Goal: Task Accomplishment & Management: Manage account settings

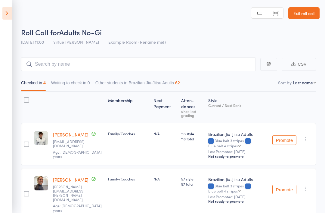
click at [9, 15] on icon at bounding box center [6, 13] width 9 height 13
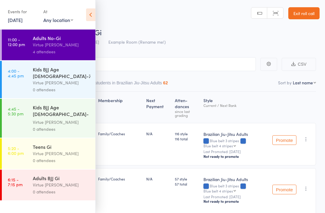
click at [75, 47] on div "Virtue [PERSON_NAME]" at bounding box center [62, 44] width 58 height 7
click at [95, 14] on icon at bounding box center [90, 14] width 9 height 13
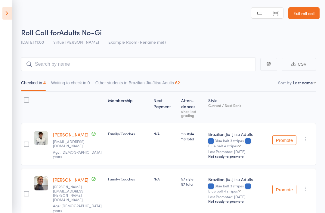
click at [9, 16] on icon at bounding box center [6, 13] width 9 height 13
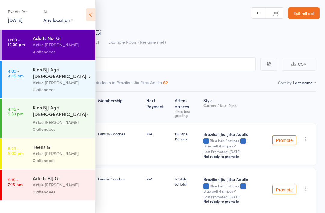
click at [56, 86] on div "0 attendees" at bounding box center [62, 89] width 58 height 7
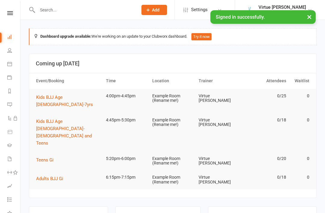
click at [13, 53] on link "People" at bounding box center [14, 51] width 14 height 14
select select "100"
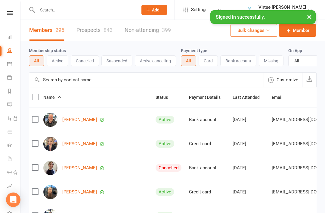
click at [64, 61] on button "Active" at bounding box center [58, 60] width 22 height 11
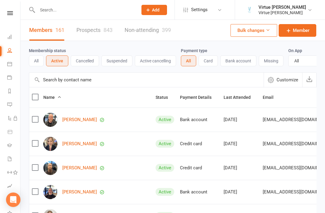
click at [124, 85] on input "text" at bounding box center [146, 80] width 235 height 14
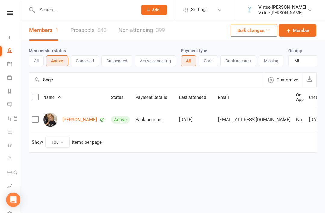
type input "Sage"
click at [92, 118] on link "[PERSON_NAME]" at bounding box center [79, 119] width 35 height 5
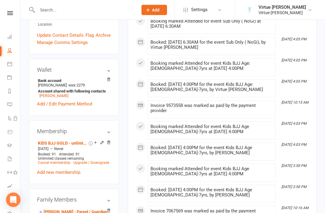
scroll to position [178, 0]
click at [58, 160] on link "Cancel membership" at bounding box center [54, 162] width 33 height 4
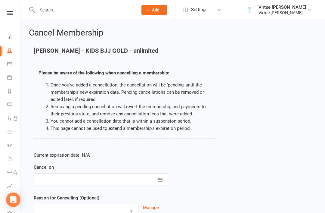
click at [162, 180] on icon "button" at bounding box center [160, 180] width 6 height 6
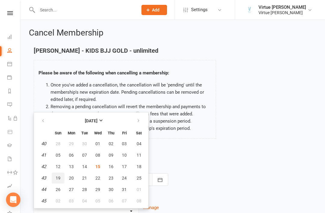
click at [58, 178] on span "19" at bounding box center [58, 178] width 5 height 5
type input "19 Oct 2025"
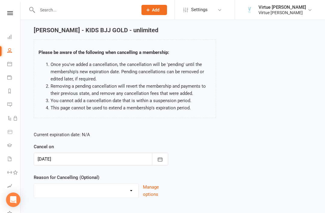
scroll to position [27, 0]
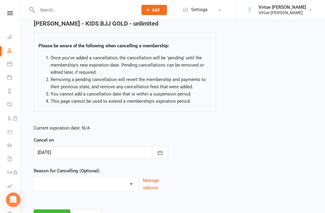
click at [130, 184] on select "Holiday Injury Other reason" at bounding box center [86, 183] width 105 height 12
select select "2"
click at [114, 213] on input at bounding box center [101, 215] width 135 height 13
type input "Moving oOS"
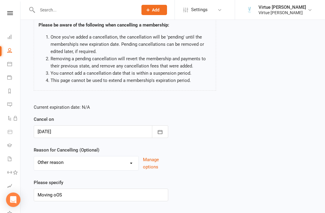
scroll to position [71, 0]
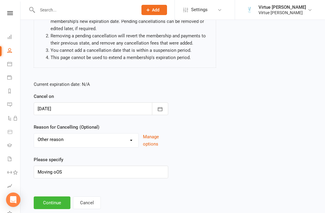
click at [52, 205] on button "Continue" at bounding box center [52, 202] width 37 height 13
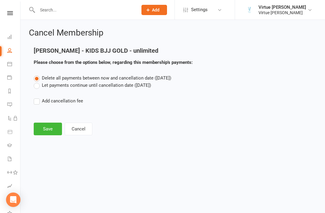
click at [39, 87] on label "Let payments continue until cancellation date (Oct 19, 2025)" at bounding box center [93, 85] width 118 height 7
click at [38, 82] on input "Let payments continue until cancellation date (Oct 19, 2025)" at bounding box center [36, 82] width 4 height 0
click at [45, 125] on button "Save" at bounding box center [48, 129] width 28 height 13
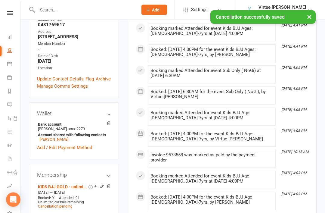
scroll to position [149, 0]
click at [11, 52] on icon at bounding box center [9, 50] width 5 height 5
select select "100"
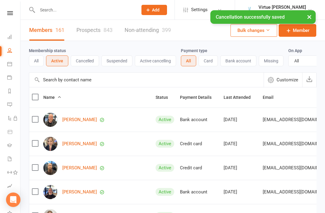
click at [77, 82] on input "text" at bounding box center [146, 80] width 235 height 14
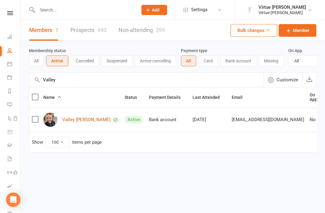
type input "Valley"
click at [91, 117] on link "Valley [PERSON_NAME]" at bounding box center [86, 119] width 48 height 5
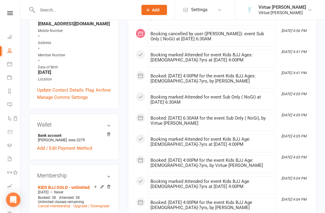
scroll to position [123, 0]
click at [59, 204] on link "Cancel membership" at bounding box center [54, 206] width 33 height 4
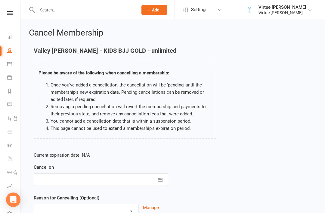
click at [154, 180] on button "button" at bounding box center [160, 179] width 16 height 13
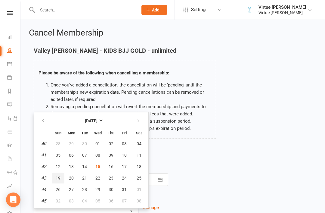
click at [60, 181] on button "19" at bounding box center [58, 178] width 13 height 11
type input "19 Oct 2025"
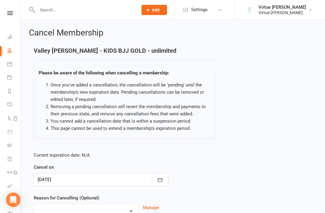
click at [133, 212] on select "Holiday Injury Other reason" at bounding box center [86, 210] width 105 height 12
select select "2"
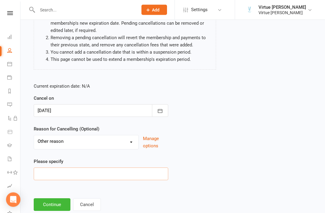
click at [106, 175] on input at bounding box center [101, 174] width 135 height 13
type input "Moving OS"
click at [49, 204] on button "Continue" at bounding box center [52, 204] width 37 height 13
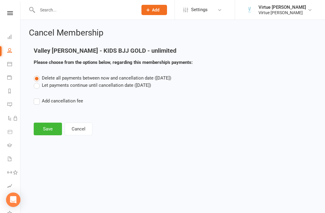
click at [38, 87] on label "Let payments continue until cancellation date (Oct 19, 2025)" at bounding box center [93, 85] width 118 height 7
click at [38, 82] on input "Let payments continue until cancellation date (Oct 19, 2025)" at bounding box center [36, 82] width 4 height 0
click at [51, 130] on button "Save" at bounding box center [48, 129] width 28 height 13
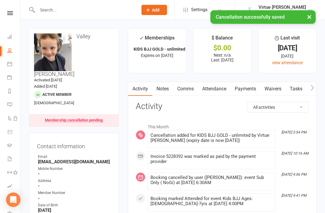
click at [13, 7] on nav "Clubworx Dashboard People Calendar Payments Reports Messages Automations Produc…" at bounding box center [10, 108] width 20 height 213
click at [16, 15] on link at bounding box center [9, 13] width 21 height 4
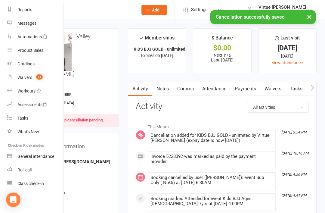
scroll to position [77, 0]
click at [30, 172] on div "Roll call" at bounding box center [24, 170] width 14 height 5
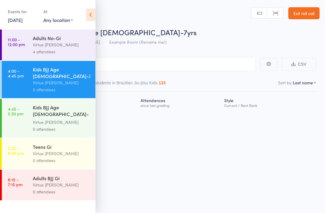
click at [87, 20] on icon at bounding box center [90, 14] width 9 height 13
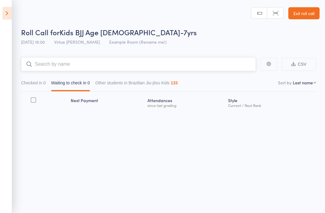
click at [109, 69] on input "search" at bounding box center [138, 64] width 235 height 14
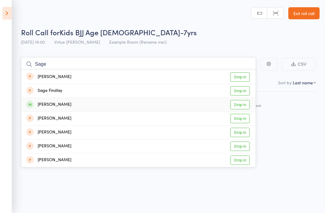
type input "Sage"
click at [244, 104] on link "Drop in" at bounding box center [240, 104] width 20 height 9
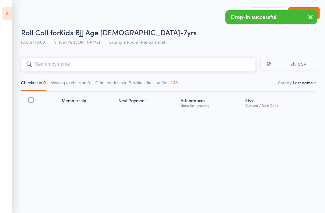
click at [166, 66] on input "search" at bounding box center [138, 64] width 235 height 14
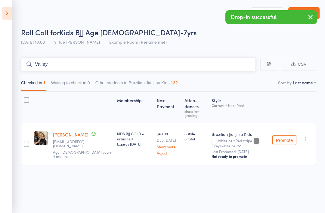
click at [169, 65] on input "Valley" at bounding box center [138, 64] width 235 height 14
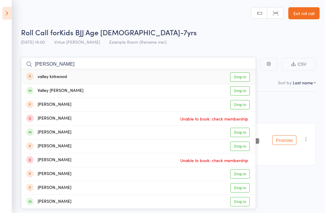
type input "Valle"
click at [246, 94] on link "Drop in" at bounding box center [240, 90] width 20 height 9
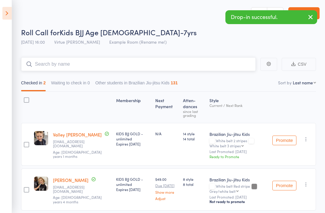
click at [183, 68] on input "search" at bounding box center [138, 64] width 235 height 14
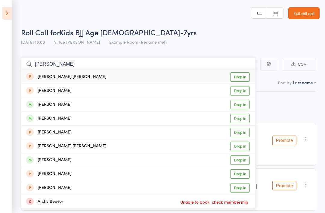
type input "Archer"
click at [243, 108] on link "Drop in" at bounding box center [240, 104] width 20 height 9
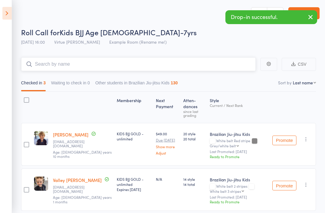
click at [192, 66] on input "search" at bounding box center [138, 64] width 235 height 14
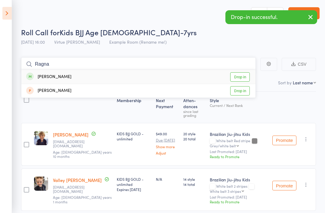
type input "Ragna"
click at [245, 74] on link "Drop in" at bounding box center [240, 76] width 20 height 9
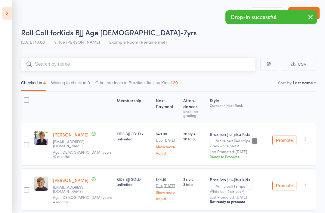
click at [215, 71] on input "search" at bounding box center [138, 64] width 235 height 14
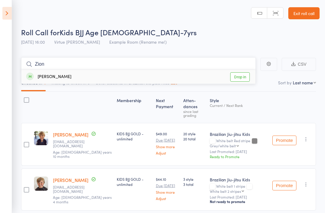
type input "Zion"
click at [245, 76] on link "Drop in" at bounding box center [240, 76] width 20 height 9
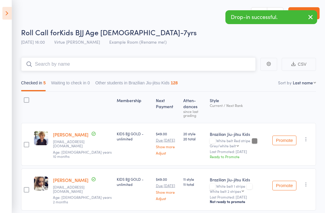
click at [200, 67] on input "search" at bounding box center [138, 64] width 235 height 14
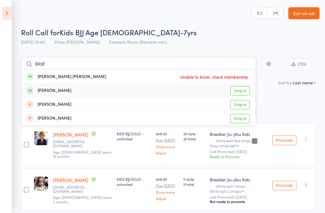
type input "Wolf"
click at [248, 90] on link "Drop in" at bounding box center [240, 90] width 20 height 9
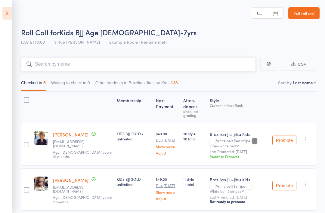
click at [240, 65] on input "search" at bounding box center [138, 64] width 235 height 14
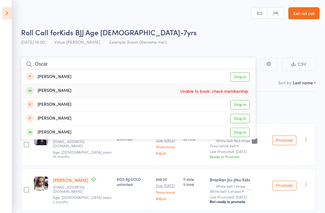
type input "Oscar"
click at [54, 90] on div "[PERSON_NAME]" at bounding box center [48, 90] width 45 height 7
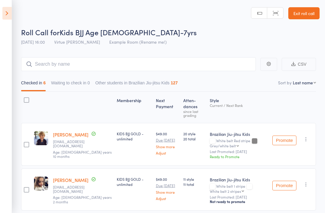
click at [304, 14] on link "Exit roll call" at bounding box center [304, 13] width 31 height 12
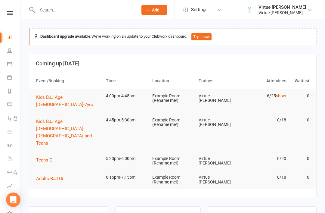
click at [11, 53] on link "People" at bounding box center [14, 51] width 14 height 14
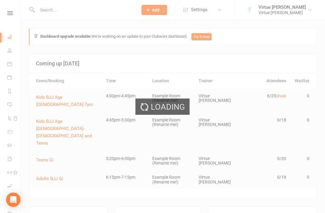
select select "100"
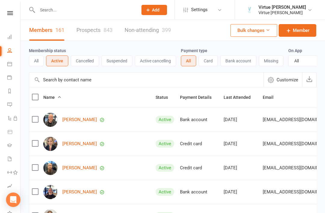
click at [71, 81] on input "text" at bounding box center [146, 80] width 235 height 14
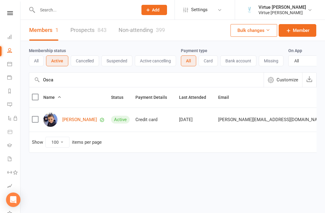
type input "Osca"
click at [69, 121] on link "[PERSON_NAME]" at bounding box center [79, 119] width 35 height 5
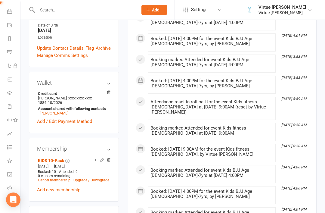
scroll to position [52, 0]
click at [8, 187] on icon at bounding box center [9, 188] width 5 height 5
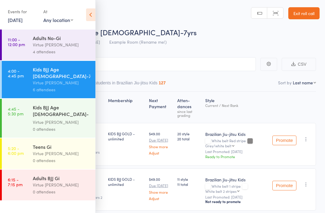
click at [92, 16] on icon at bounding box center [90, 14] width 9 height 13
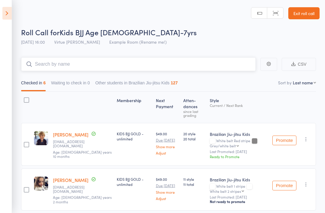
click at [40, 63] on input "search" at bounding box center [138, 64] width 235 height 14
click at [39, 17] on header "Roll Call for Kids BJJ Age [DEMOGRAPHIC_DATA]-7yrs [DATE] 16:00 Virtue [PERSON_…" at bounding box center [162, 24] width 325 height 48
click at [146, 66] on input "search" at bounding box center [138, 64] width 235 height 14
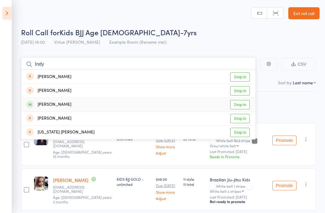
type input "Indy"
click at [241, 106] on link "Drop in" at bounding box center [240, 104] width 20 height 9
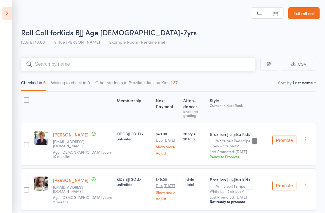
click at [208, 65] on input "search" at bounding box center [138, 64] width 235 height 14
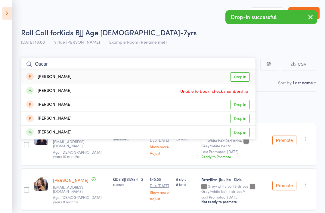
type input "Oscar"
click at [244, 132] on link "Drop in" at bounding box center [240, 132] width 20 height 9
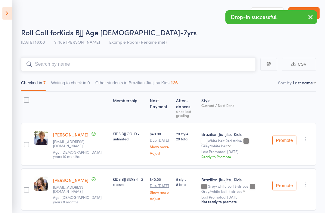
click at [204, 63] on input "search" at bounding box center [138, 64] width 235 height 14
click at [198, 66] on input "Isla" at bounding box center [138, 64] width 235 height 14
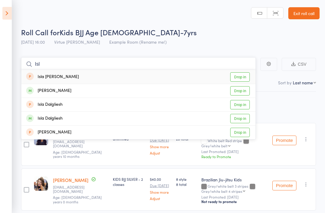
type input "Isl"
click at [246, 119] on link "Drop in" at bounding box center [240, 118] width 20 height 9
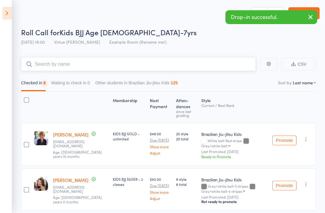
click at [215, 64] on input "search" at bounding box center [138, 64] width 235 height 14
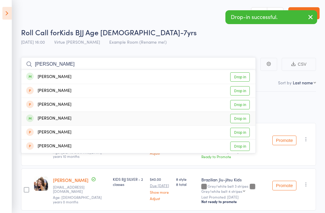
type input "[PERSON_NAME]"
click at [243, 120] on link "Drop in" at bounding box center [240, 118] width 20 height 9
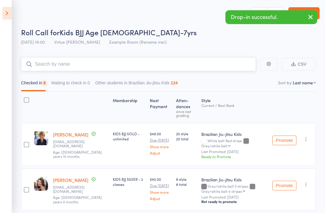
click at [216, 64] on input "search" at bounding box center [138, 64] width 235 height 14
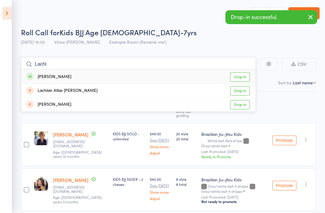
type input "Lachl"
click at [245, 75] on link "Drop in" at bounding box center [240, 76] width 20 height 9
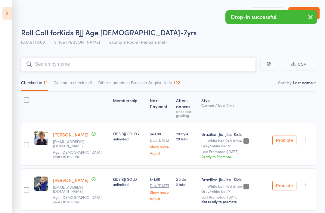
click at [213, 68] on input "search" at bounding box center [138, 64] width 235 height 14
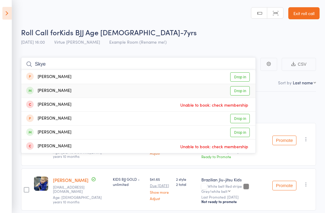
type input "Skye"
click at [245, 92] on link "Drop in" at bounding box center [240, 90] width 20 height 9
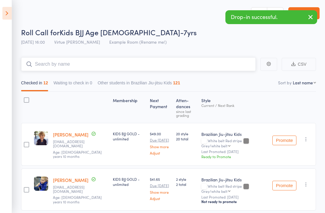
click at [205, 78] on nav "Checked in 12 Waiting to check in 0 Other students in Brazilian Jiu-jitsu Kids …" at bounding box center [168, 84] width 301 height 14
click at [196, 71] on input "search" at bounding box center [138, 64] width 235 height 14
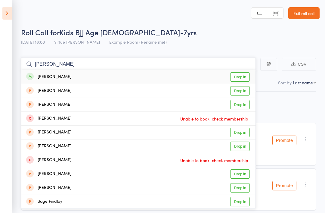
type input "[PERSON_NAME]"
click at [246, 75] on link "Drop in" at bounding box center [240, 76] width 20 height 9
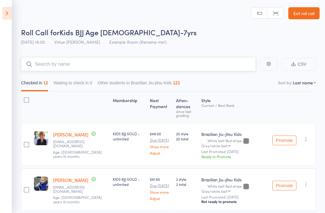
click at [215, 64] on input "search" at bounding box center [138, 64] width 235 height 14
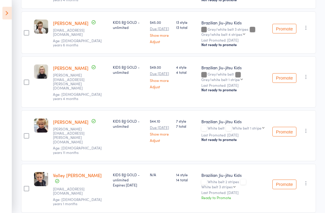
scroll to position [474, 0]
